Goal: Task Accomplishment & Management: Complete application form

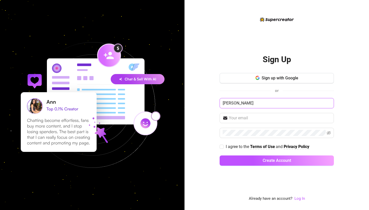
type input "[PERSON_NAME]"
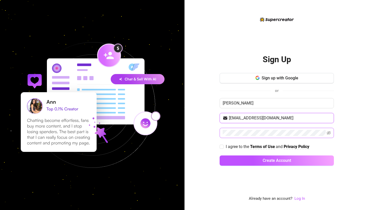
type input "[EMAIL_ADDRESS][DOMAIN_NAME]"
click at [222, 146] on input "I agree to the Terms of Use and Privacy Policy" at bounding box center [222, 147] width 4 height 4
checkbox input "true"
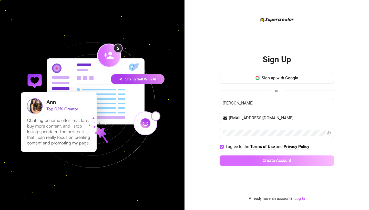
click at [253, 158] on button "Create Account" at bounding box center [277, 161] width 114 height 10
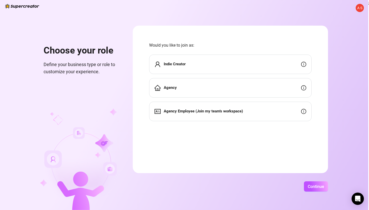
click at [209, 65] on div "Indie Creator" at bounding box center [230, 64] width 163 height 19
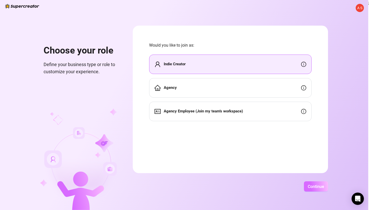
click at [324, 185] on span "Continue" at bounding box center [316, 186] width 16 height 5
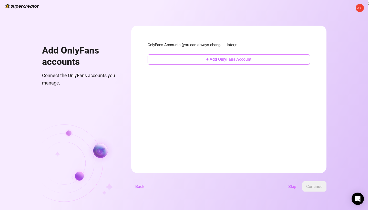
click at [244, 59] on span "+ Add OnlyFans Account" at bounding box center [228, 59] width 45 height 5
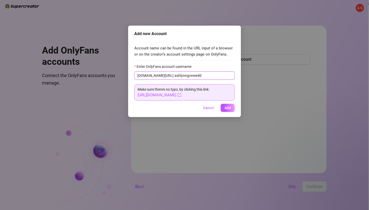
type input "ashlynngonewild"
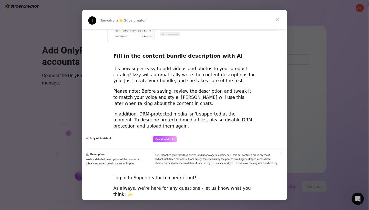
scroll to position [680, 0]
click at [276, 19] on span "Close" at bounding box center [278, 19] width 18 height 18
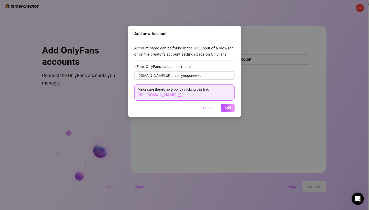
click at [181, 95] on link "[URL][DOMAIN_NAME]" at bounding box center [160, 95] width 44 height 5
click at [227, 109] on button "Add" at bounding box center [228, 108] width 14 height 8
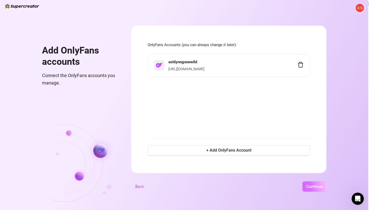
click at [323, 187] on span "Continue" at bounding box center [314, 186] width 16 height 5
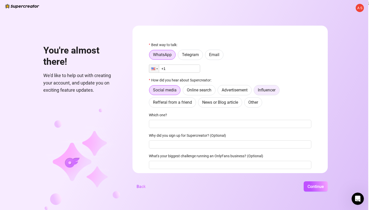
click at [276, 92] on span "Influencer" at bounding box center [267, 90] width 18 height 5
click at [255, 92] on input "Influencer" at bounding box center [255, 92] width 0 height 0
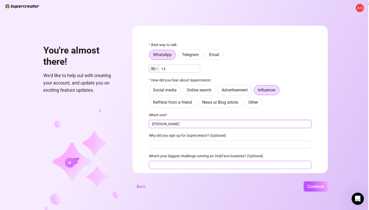
type input "[PERSON_NAME]"
type input "New, just want help"
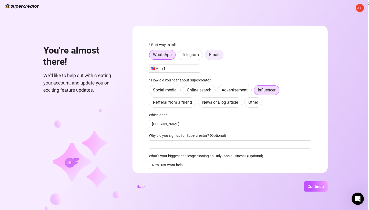
click at [219, 56] on span "Email" at bounding box center [214, 54] width 10 height 5
click at [207, 56] on input "Email" at bounding box center [207, 56] width 0 height 0
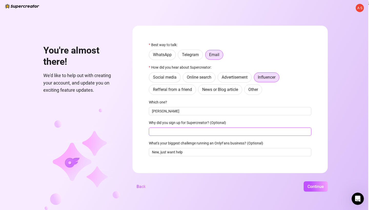
click at [190, 132] on input "Why did you sign up for Supercreator? (Optional)" at bounding box center [230, 132] width 163 height 8
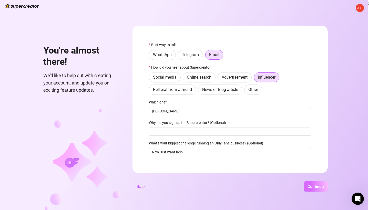
click at [324, 187] on span "Continue" at bounding box center [316, 186] width 16 height 5
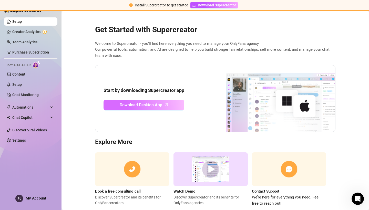
click at [148, 105] on span "Download Desktop App" at bounding box center [141, 105] width 43 height 6
